Goal: Information Seeking & Learning: Learn about a topic

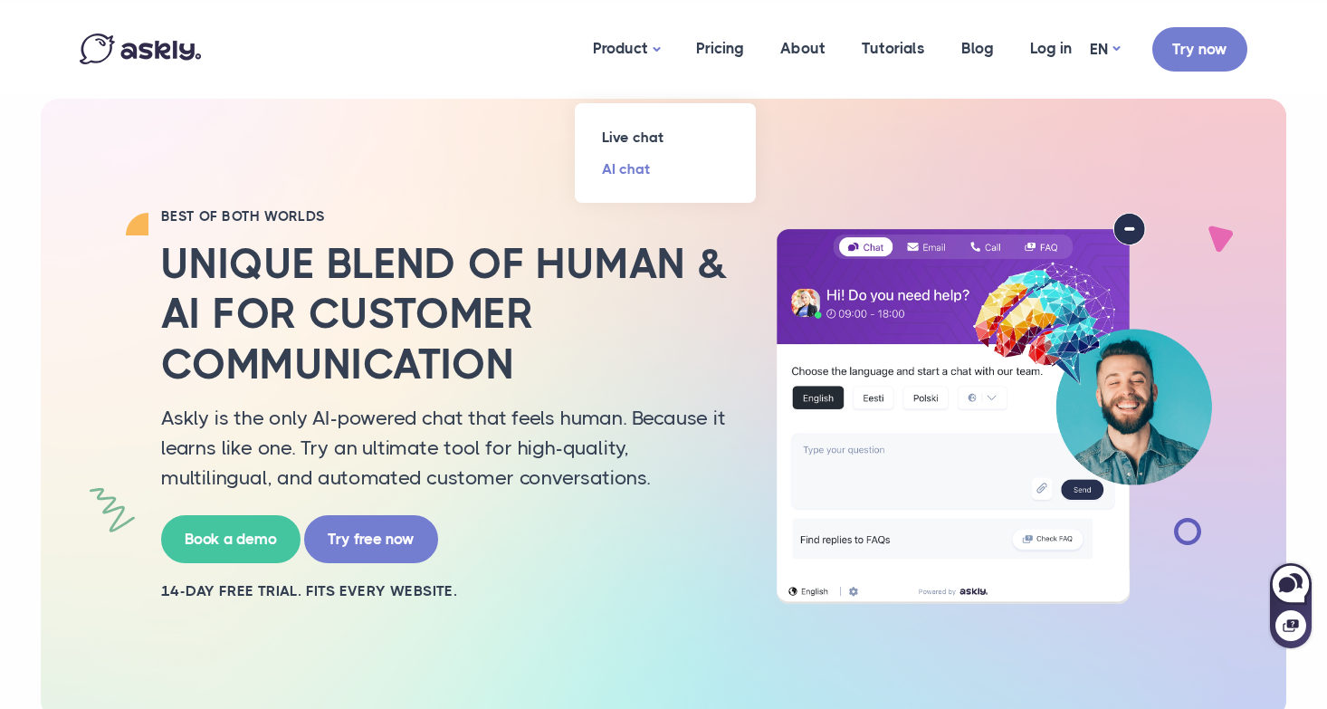
click at [623, 174] on link "AI chat" at bounding box center [665, 169] width 181 height 32
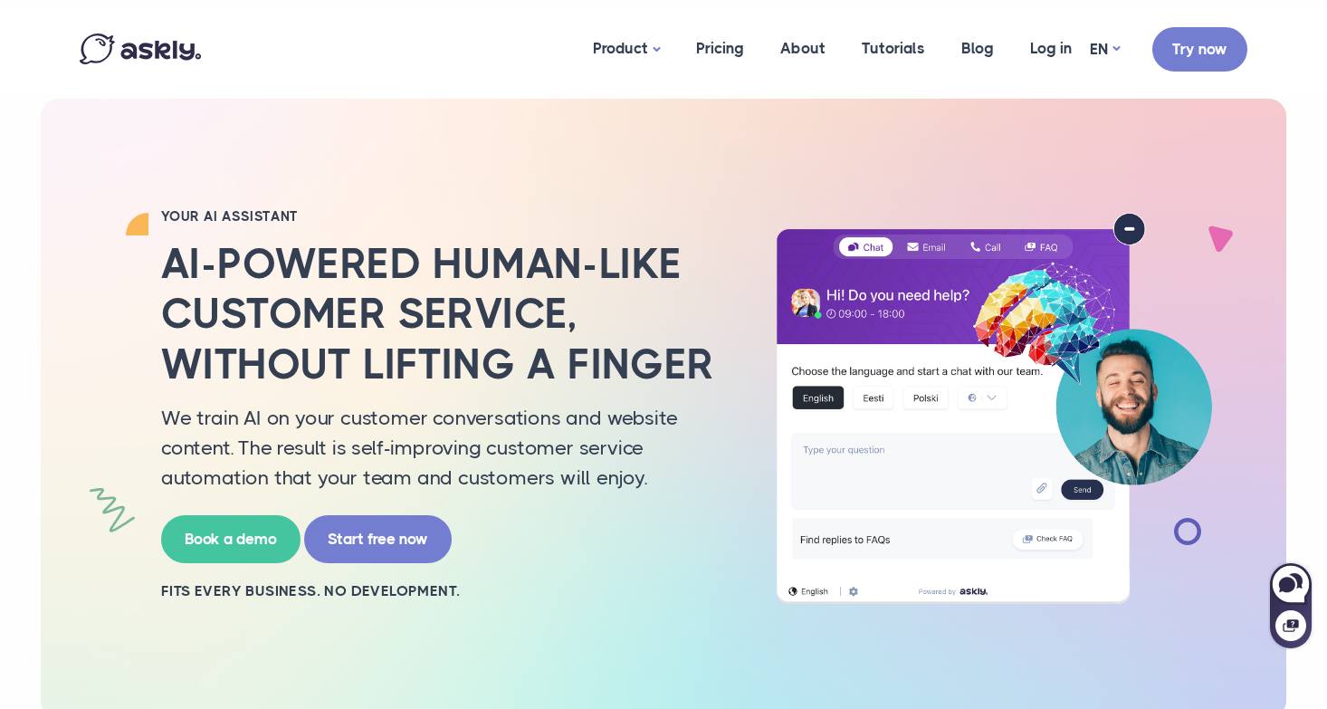
click at [130, 46] on img at bounding box center [140, 48] width 121 height 31
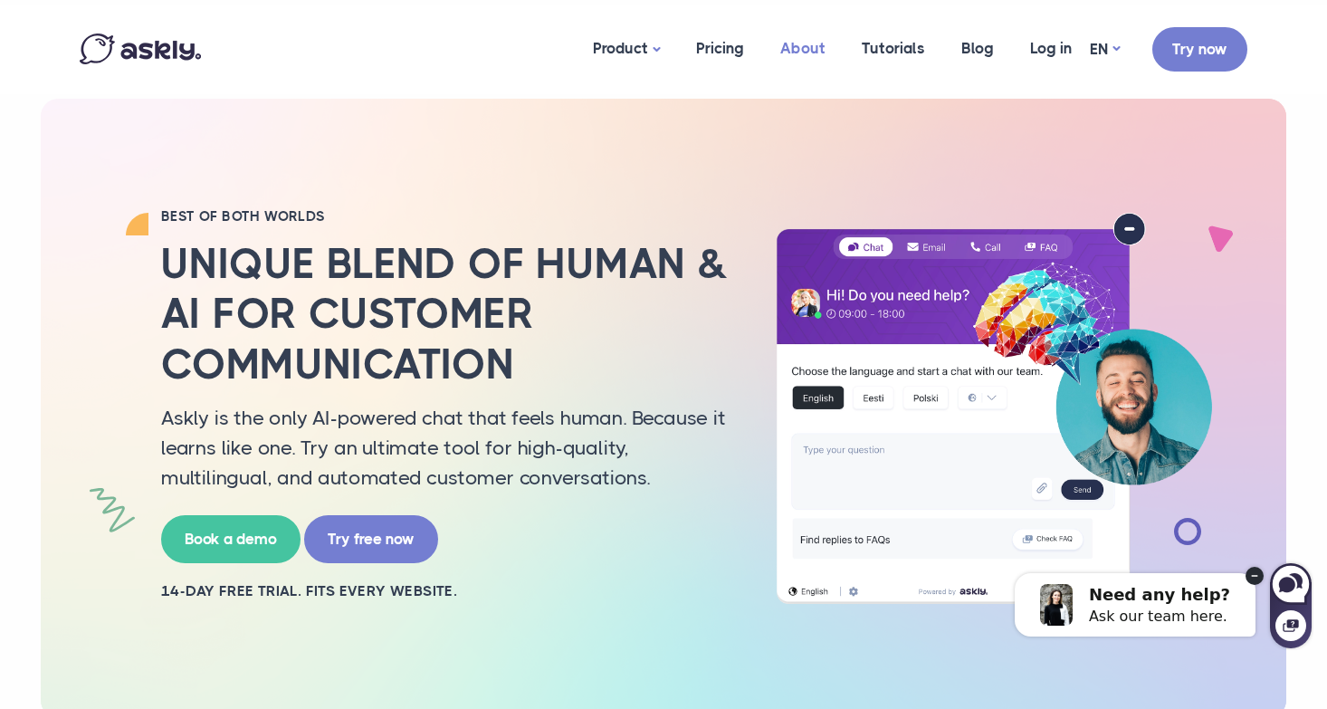
click at [814, 39] on link "About" at bounding box center [802, 49] width 81 height 88
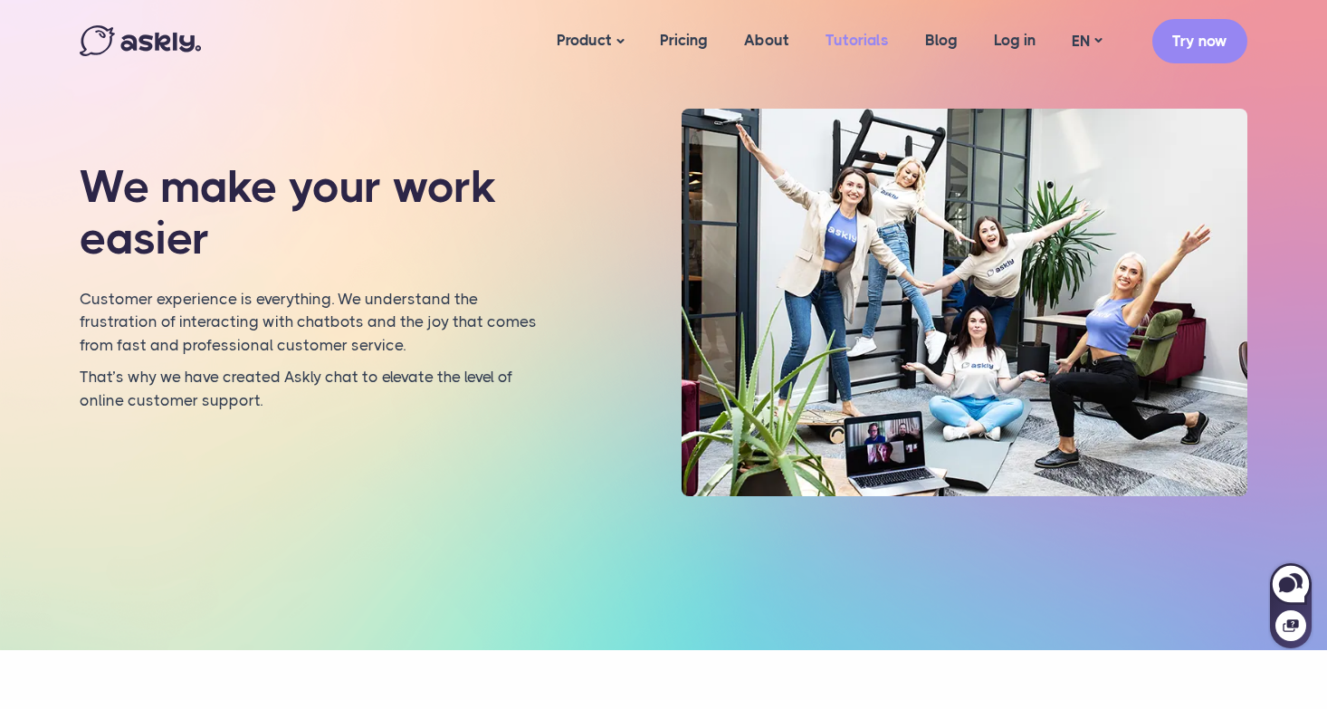
click at [871, 41] on link "Tutorials" at bounding box center [857, 40] width 100 height 70
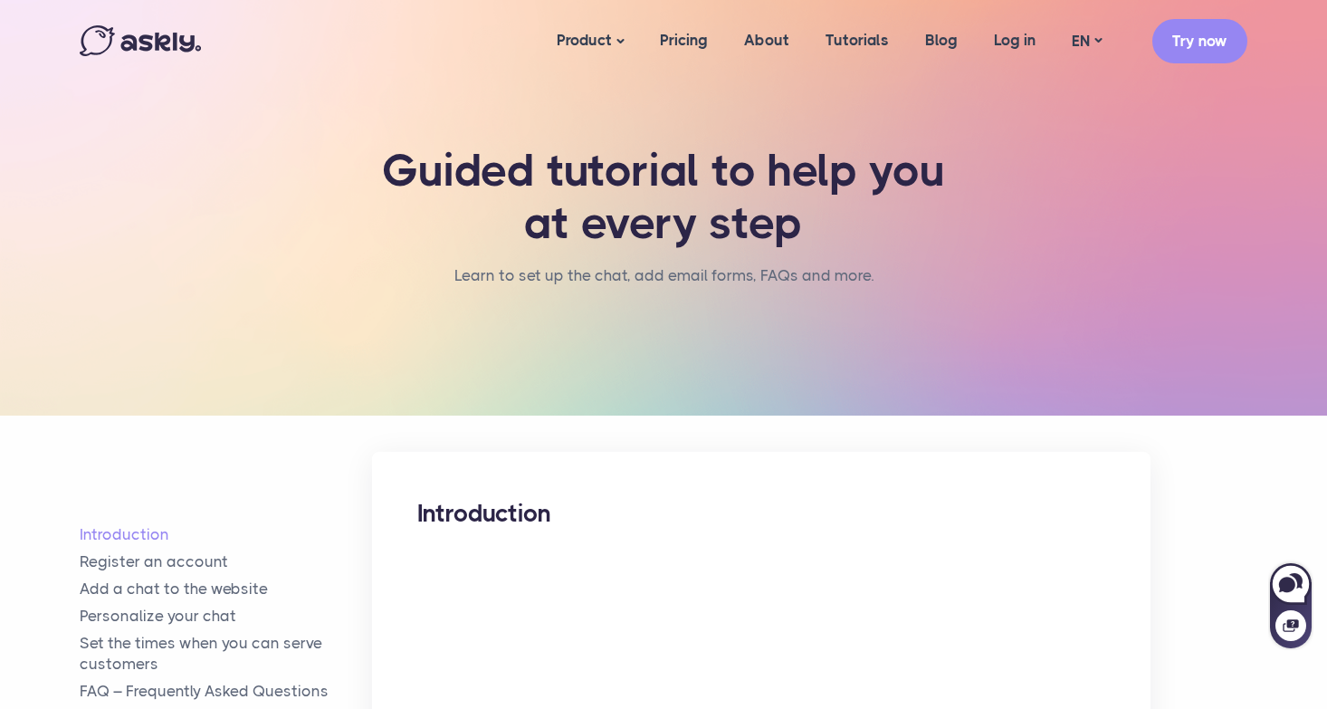
click at [141, 39] on img at bounding box center [140, 40] width 121 height 31
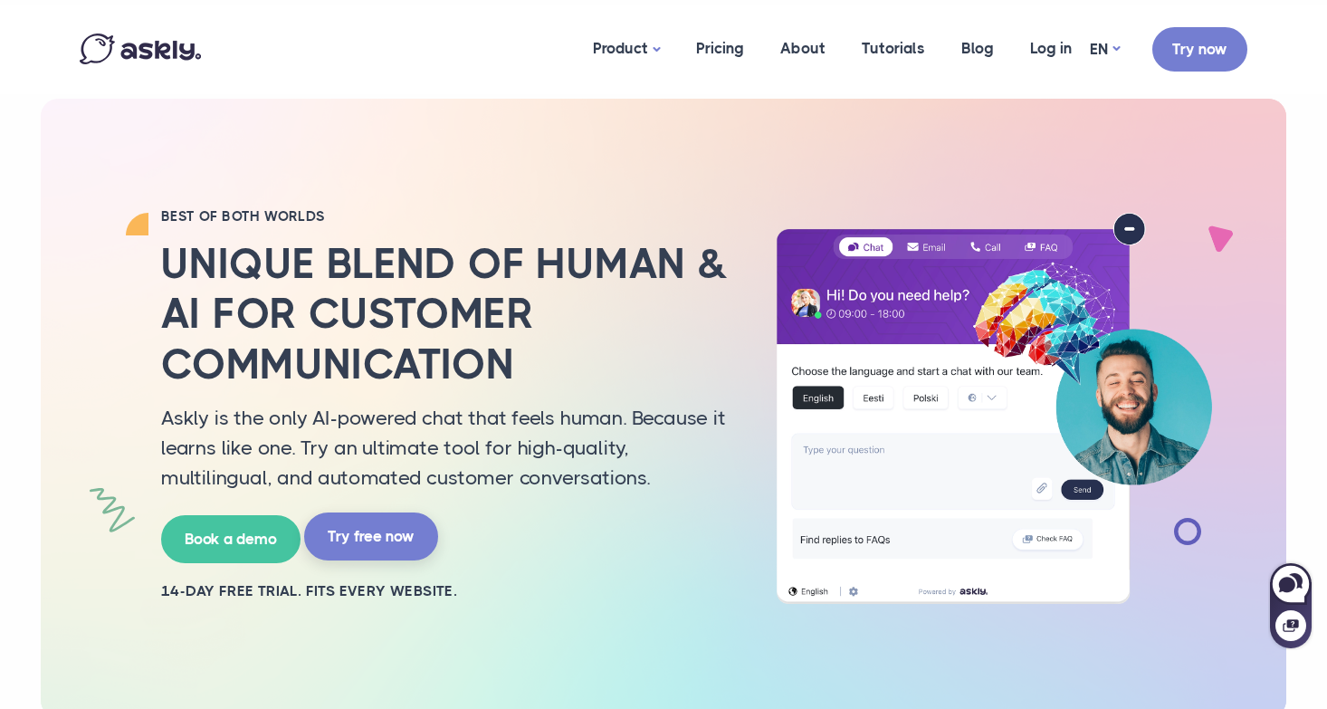
click at [363, 537] on link "Try free now" at bounding box center [371, 536] width 134 height 48
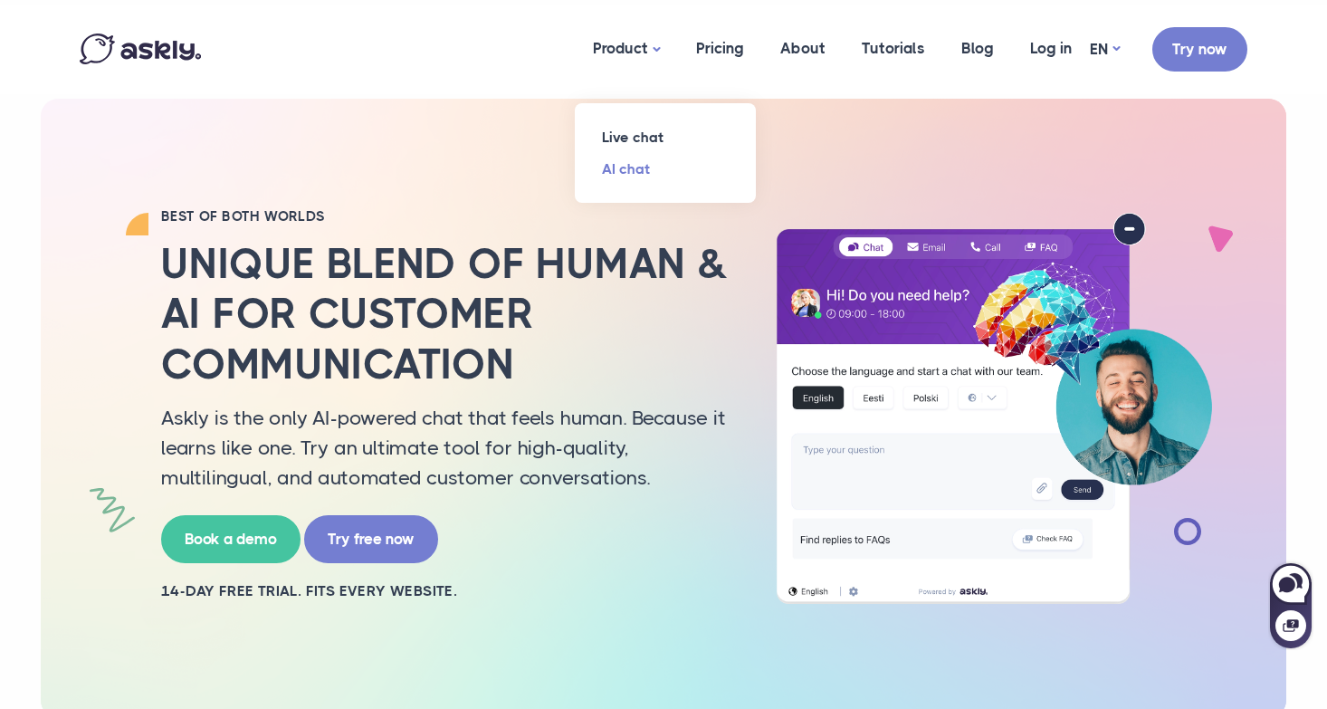
click at [635, 165] on link "AI chat" at bounding box center [665, 169] width 181 height 32
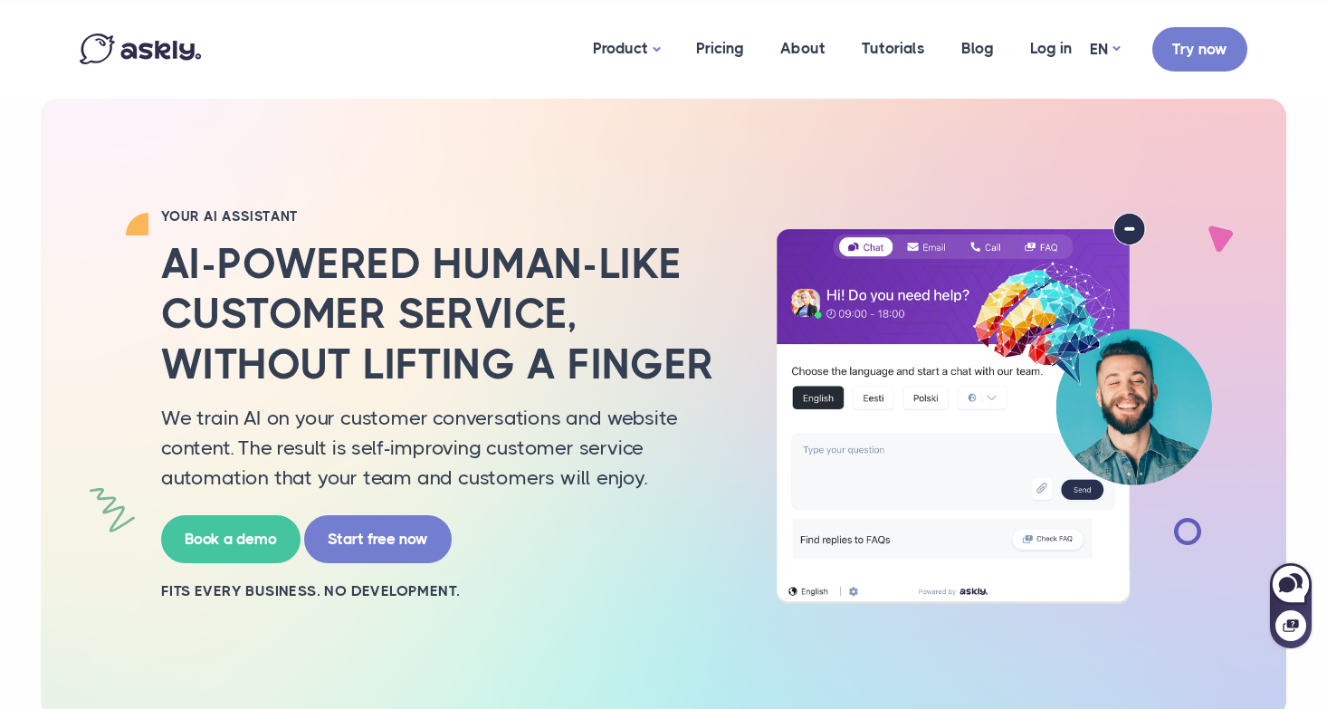
click at [168, 43] on img at bounding box center [140, 48] width 121 height 31
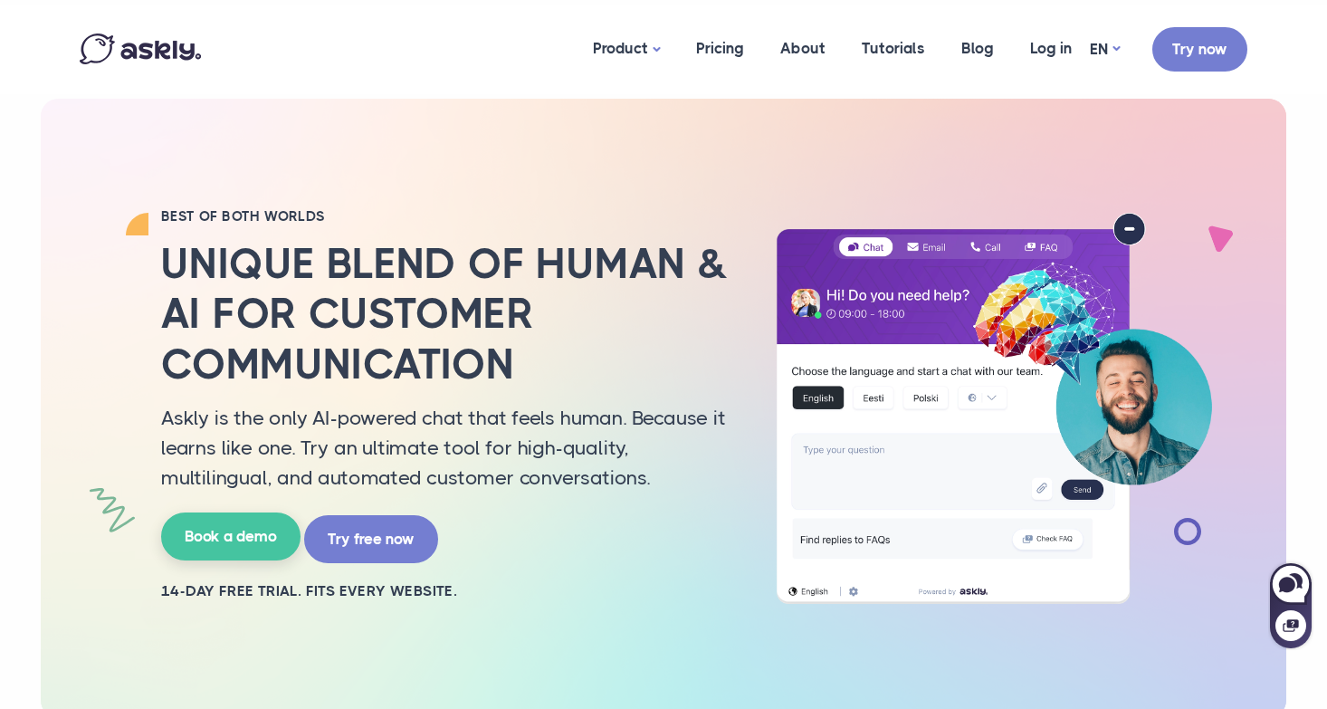
click at [223, 551] on link "Book a demo" at bounding box center [230, 536] width 139 height 48
click at [967, 46] on link "Blog" at bounding box center [977, 49] width 69 height 88
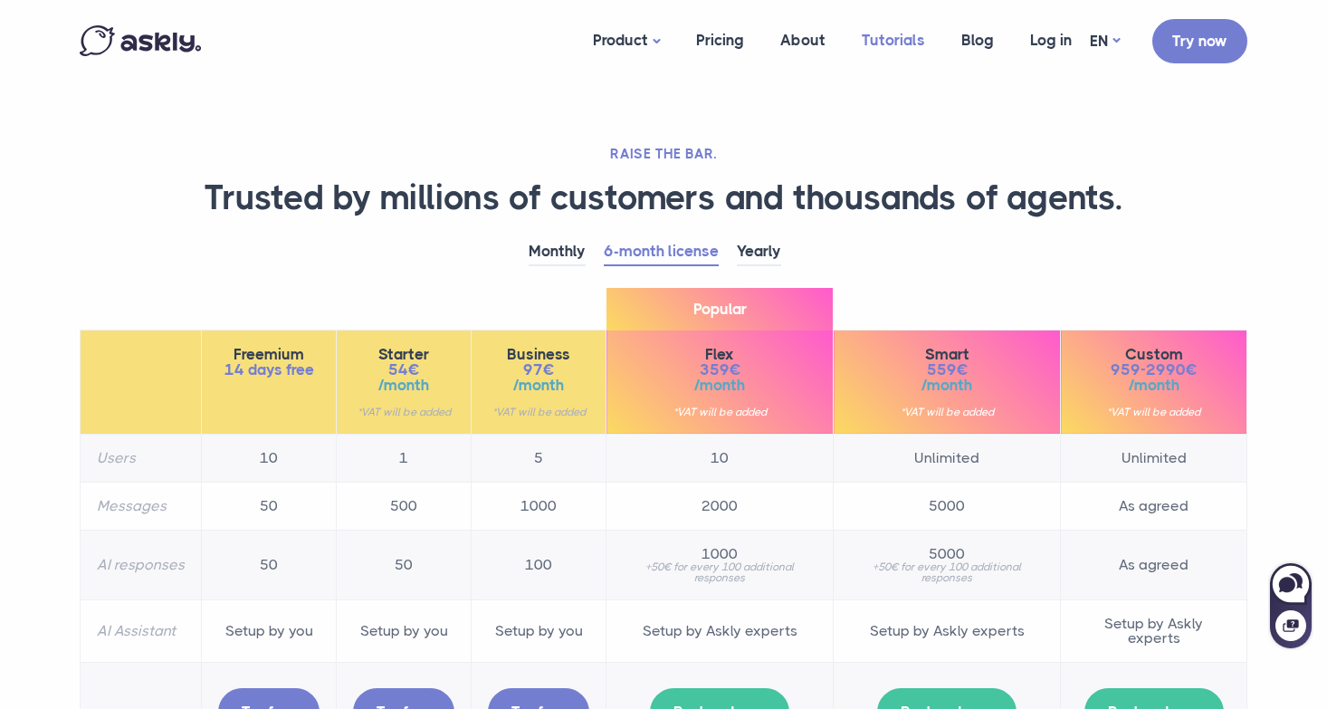
click at [879, 39] on link "Tutorials" at bounding box center [893, 40] width 100 height 70
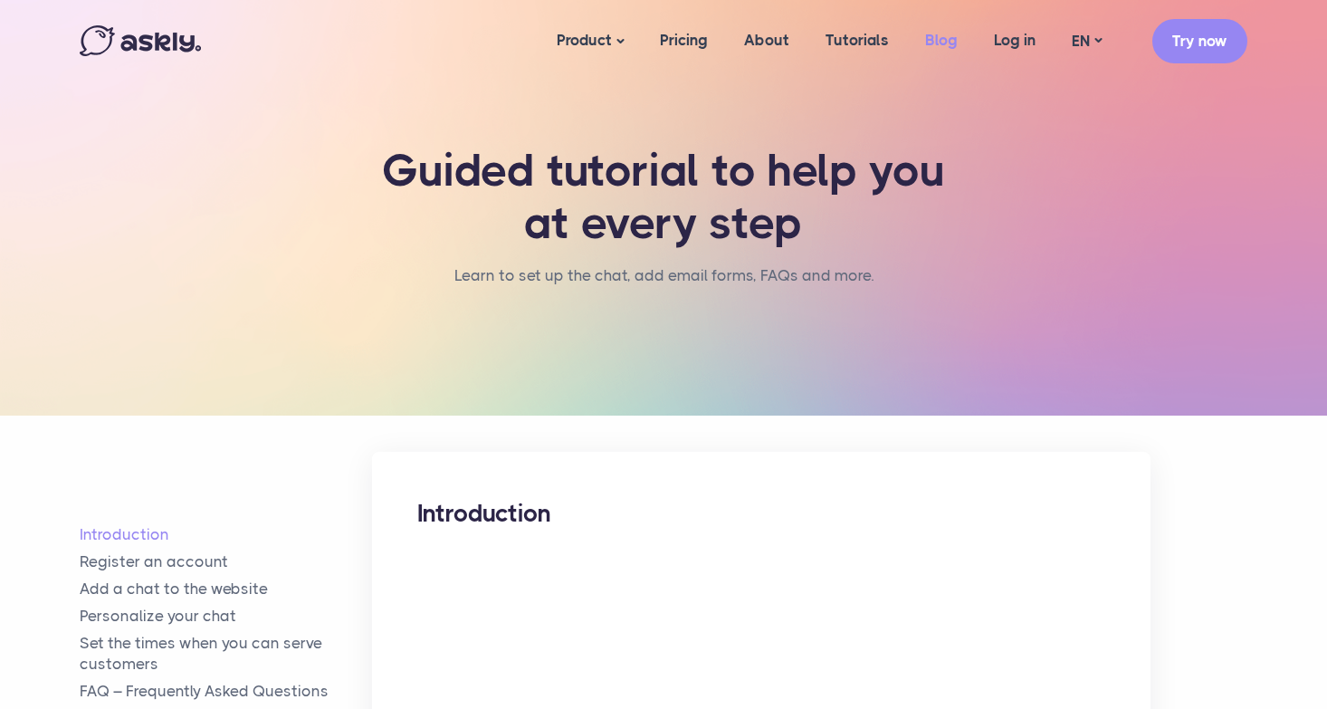
click at [935, 36] on link "Blog" at bounding box center [941, 40] width 69 height 70
